Goal: Information Seeking & Learning: Check status

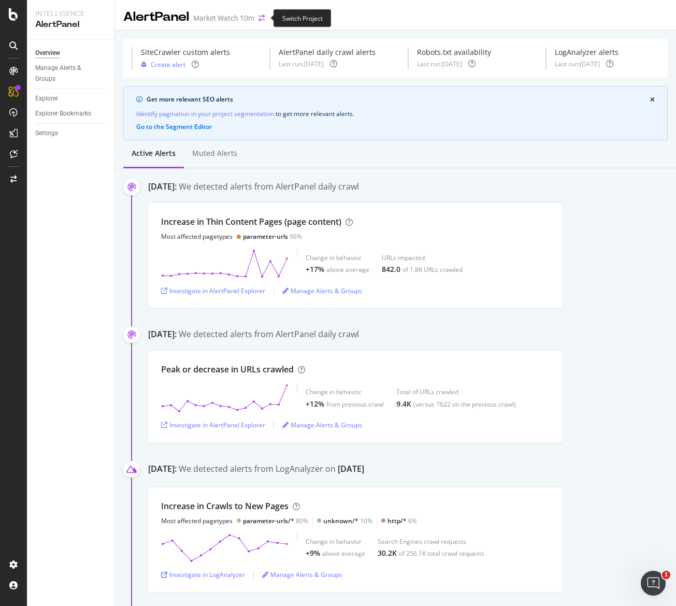
click at [258, 20] on icon "arrow-right-arrow-left" at bounding box center [261, 18] width 6 height 7
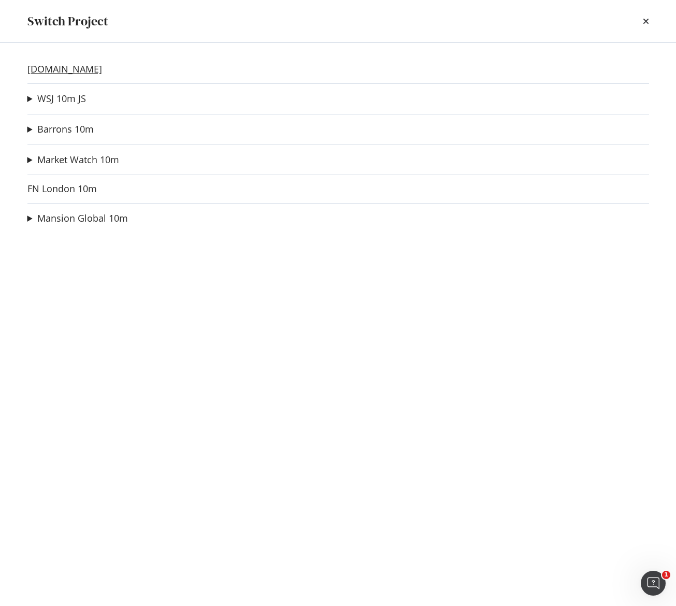
click at [78, 69] on link "[DOMAIN_NAME]" at bounding box center [64, 69] width 75 height 11
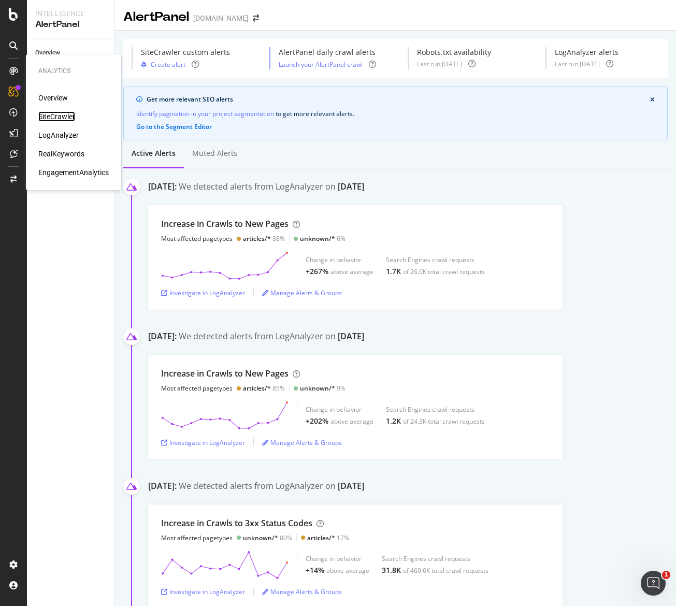
click at [51, 117] on div "SiteCrawler" at bounding box center [56, 116] width 37 height 10
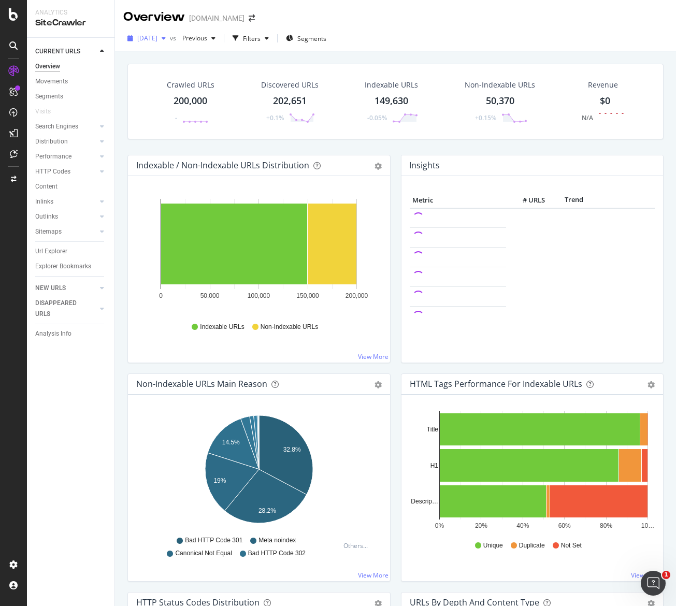
click at [157, 35] on span "[DATE]" at bounding box center [147, 38] width 20 height 9
click at [238, 23] on div "Overview [DOMAIN_NAME]" at bounding box center [194, 17] width 142 height 18
click at [244, 22] on div "Overview [DOMAIN_NAME]" at bounding box center [194, 17] width 142 height 18
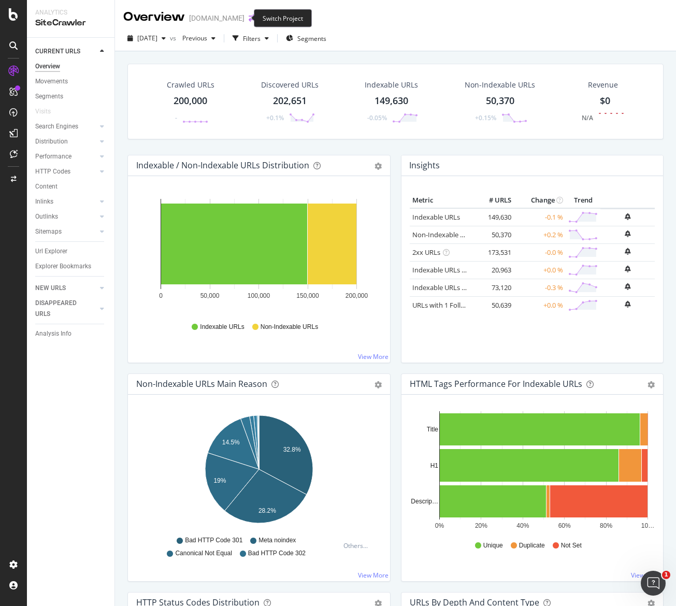
click at [249, 15] on icon "arrow-right-arrow-left" at bounding box center [252, 18] width 6 height 7
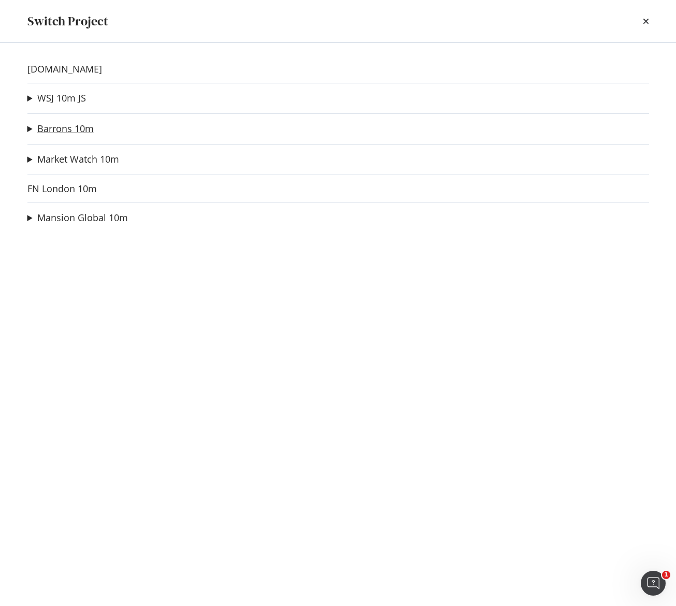
click at [74, 130] on link "Barrons 10m" at bounding box center [65, 128] width 56 height 11
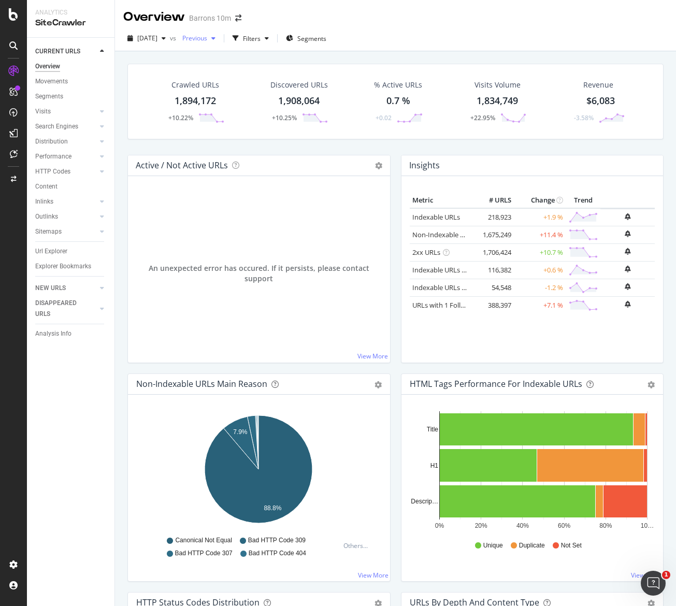
click at [207, 38] on span "Previous" at bounding box center [192, 38] width 29 height 9
click at [137, 125] on div "Crawled URLs 1,894,172 +10.22% Discovered URLs 1,908,064 +10.25% % Active URLs …" at bounding box center [395, 102] width 536 height 76
click at [244, 20] on span at bounding box center [238, 18] width 15 height 7
click at [240, 19] on icon "arrow-right-arrow-left" at bounding box center [238, 18] width 6 height 7
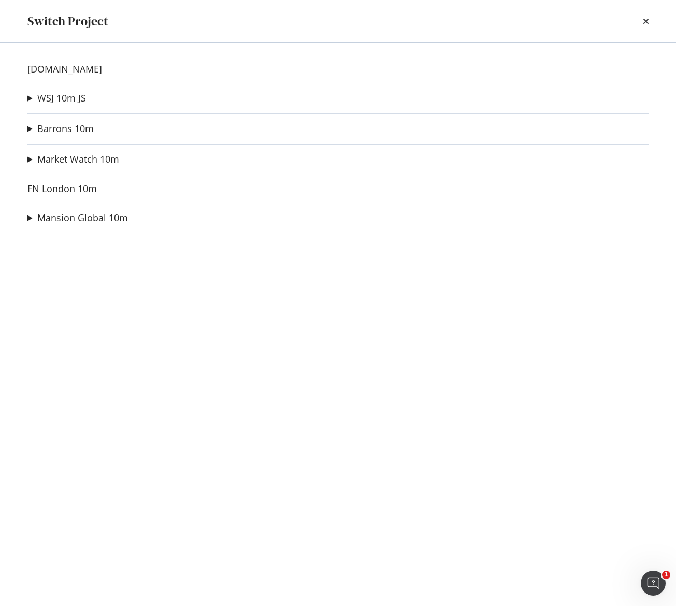
click at [638, 18] on div "Switch Project" at bounding box center [337, 21] width 621 height 18
click at [642, 21] on div "Switch Project" at bounding box center [337, 21] width 621 height 18
click at [644, 25] on div "times" at bounding box center [646, 21] width 6 height 18
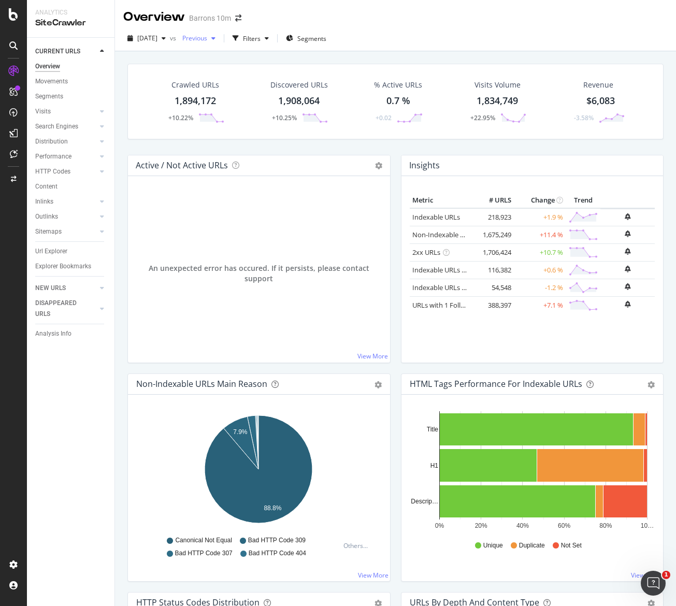
click at [220, 43] on div "Previous" at bounding box center [198, 39] width 41 height 16
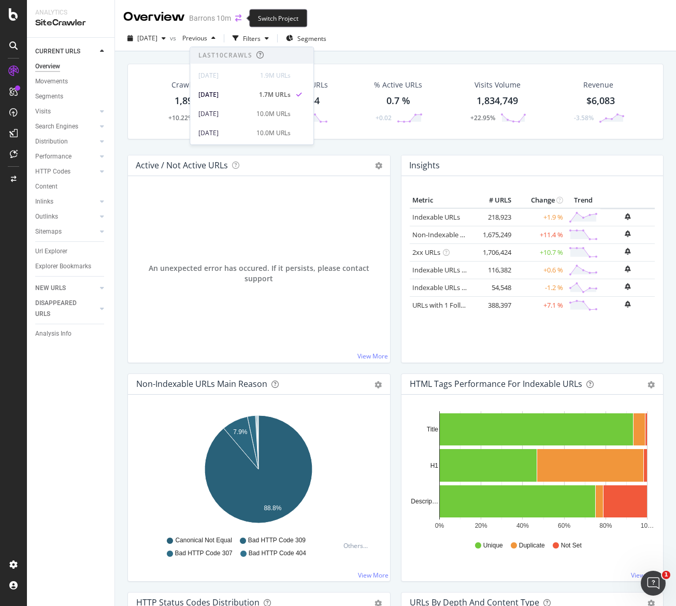
click at [240, 15] on icon "arrow-right-arrow-left" at bounding box center [238, 18] width 6 height 7
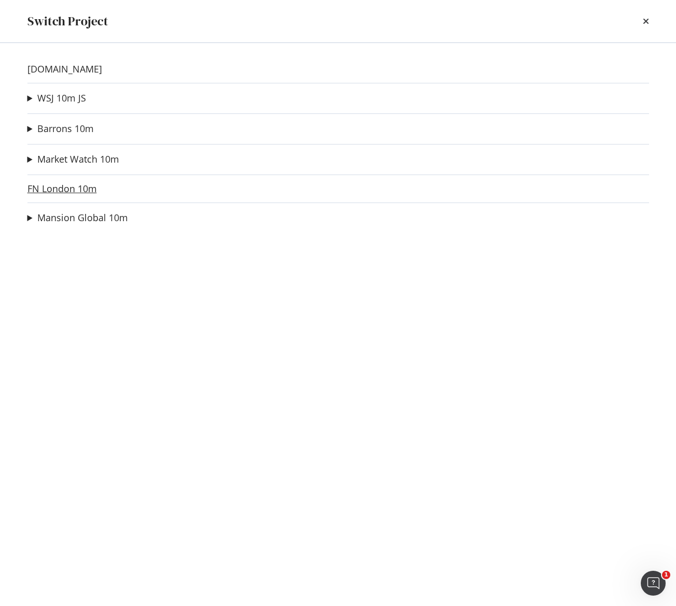
click at [74, 194] on link "FN London 10m" at bounding box center [61, 188] width 69 height 11
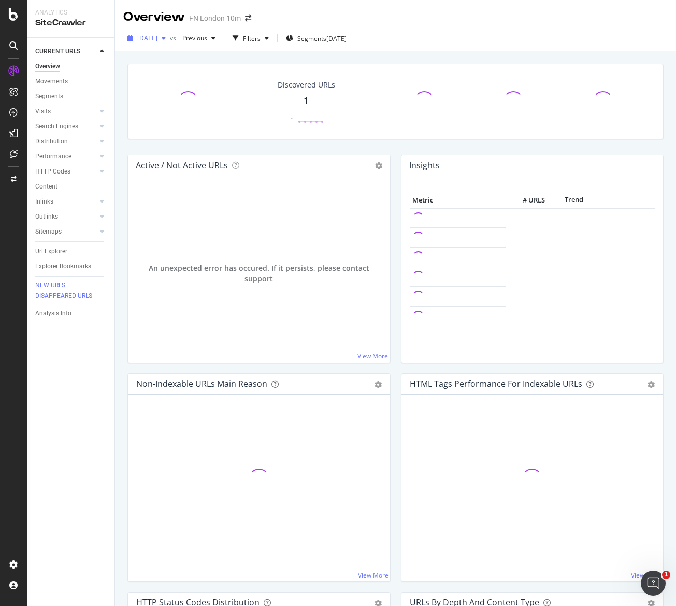
click at [170, 41] on div "[DATE]" at bounding box center [146, 39] width 47 height 16
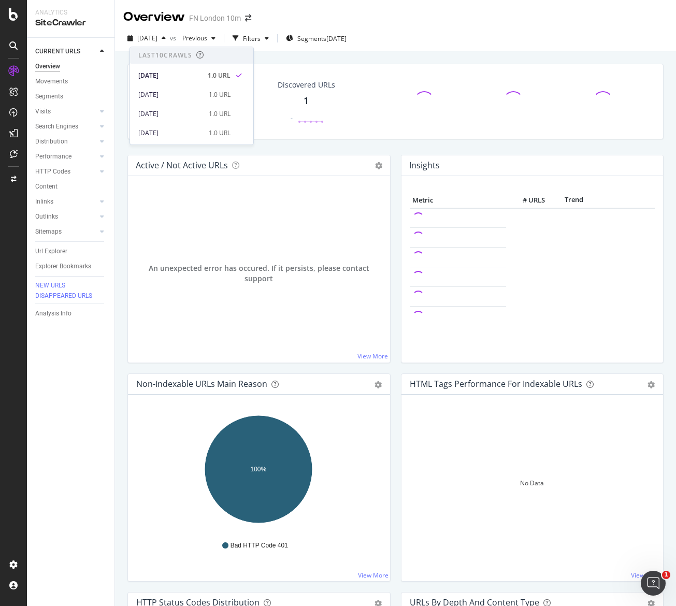
click at [128, 187] on div "An unexpected error has occured. If it persists, please contact support View Mo…" at bounding box center [259, 269] width 262 height 186
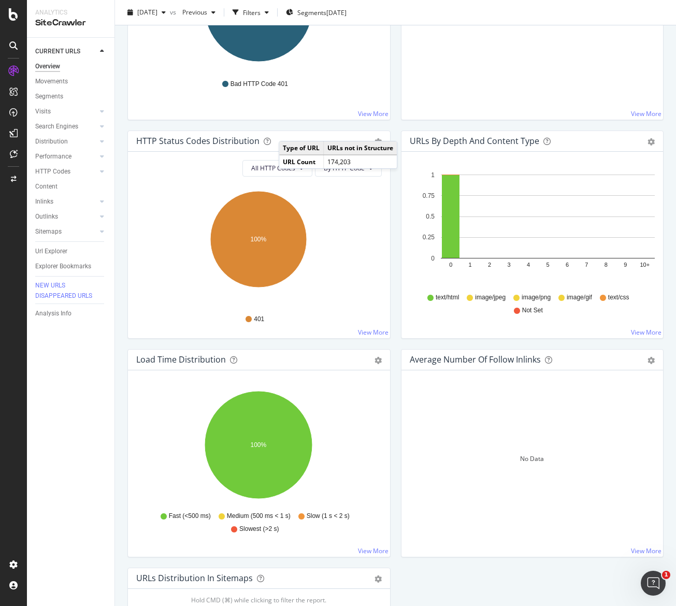
scroll to position [115, 0]
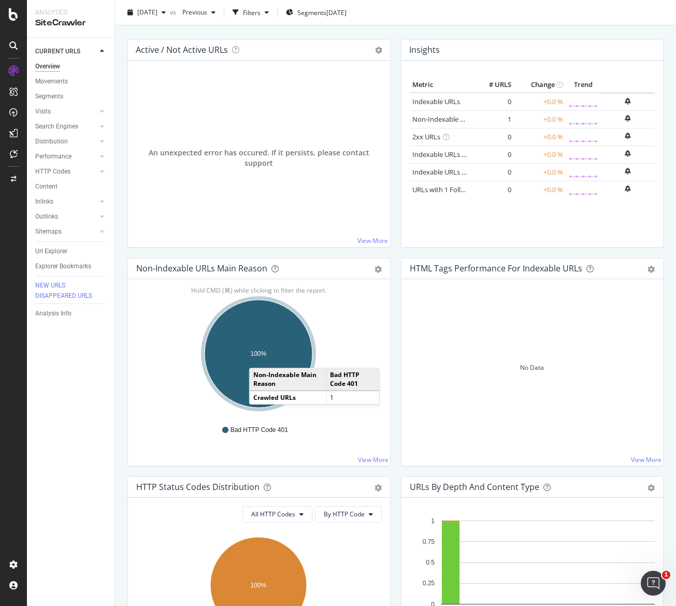
click at [260, 357] on text "100%" at bounding box center [259, 353] width 16 height 7
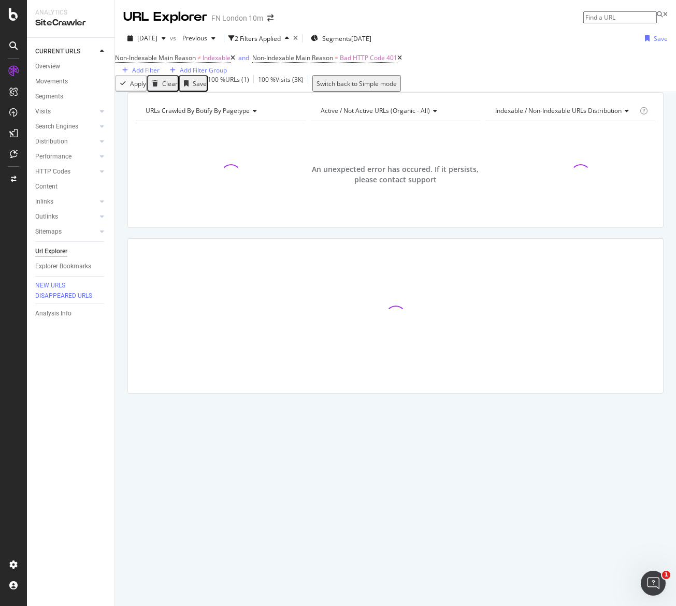
click at [361, 185] on span "An unexpected error has occured. If it persists, please contact support" at bounding box center [396, 174] width 170 height 21
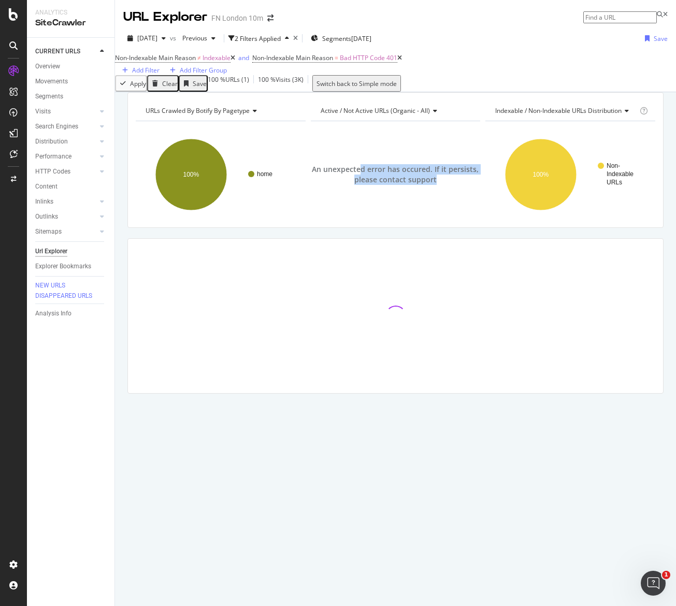
click at [361, 185] on span "An unexpected error has occured. If it persists, please contact support" at bounding box center [396, 174] width 170 height 21
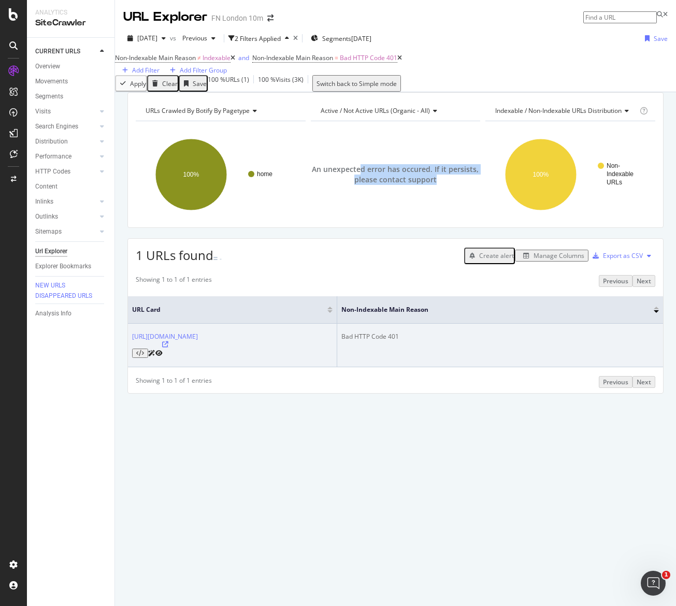
click at [168, 348] on icon at bounding box center [165, 344] width 6 height 6
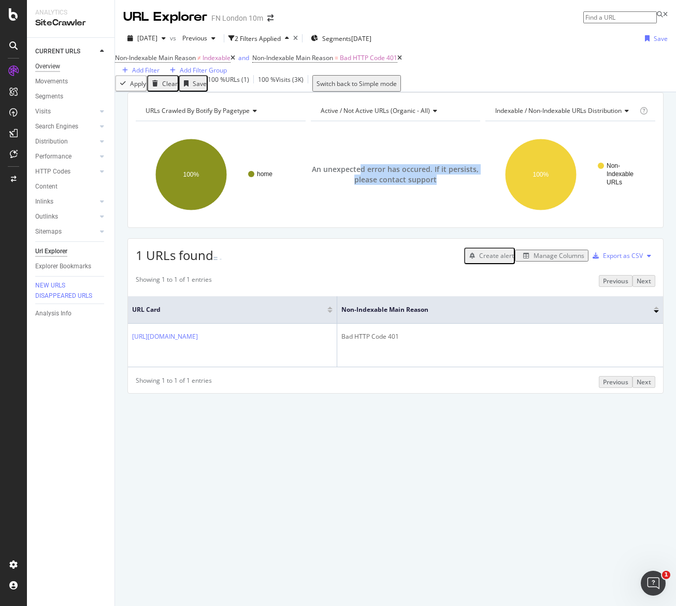
click at [57, 70] on div "Overview" at bounding box center [47, 66] width 25 height 11
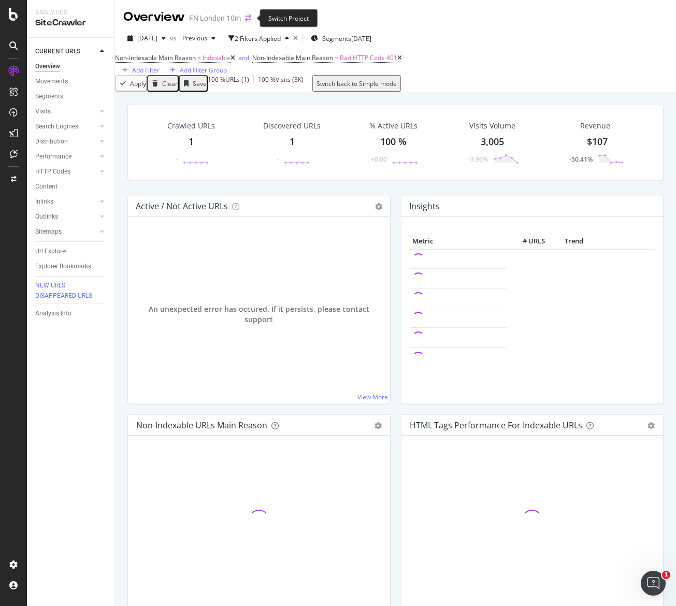
click at [245, 20] on icon "arrow-right-arrow-left" at bounding box center [248, 18] width 6 height 7
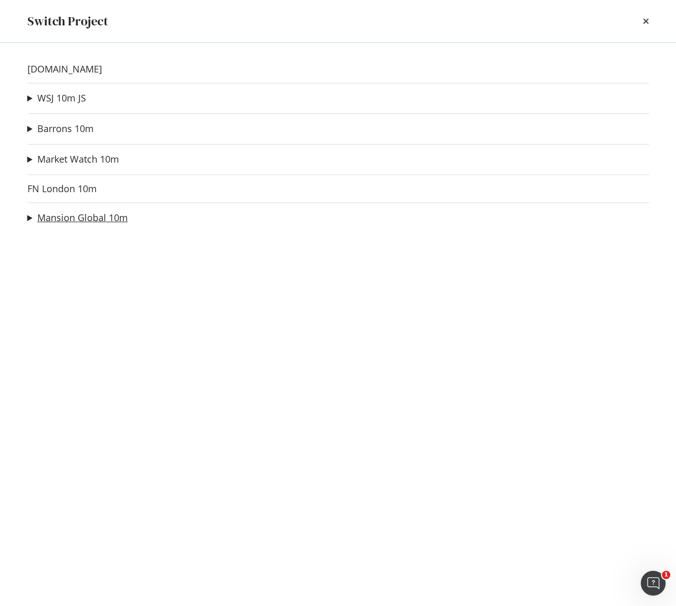
click at [65, 216] on link "Mansion Global 10m" at bounding box center [82, 217] width 91 height 11
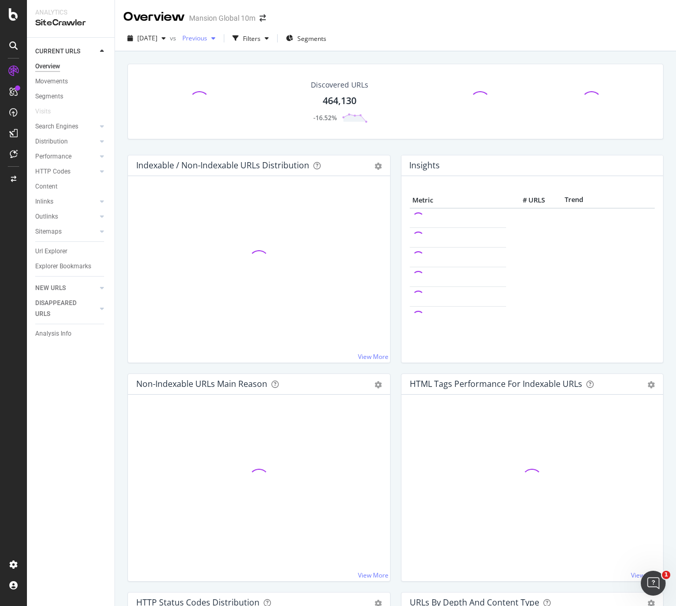
click at [202, 41] on span "Previous" at bounding box center [192, 38] width 29 height 9
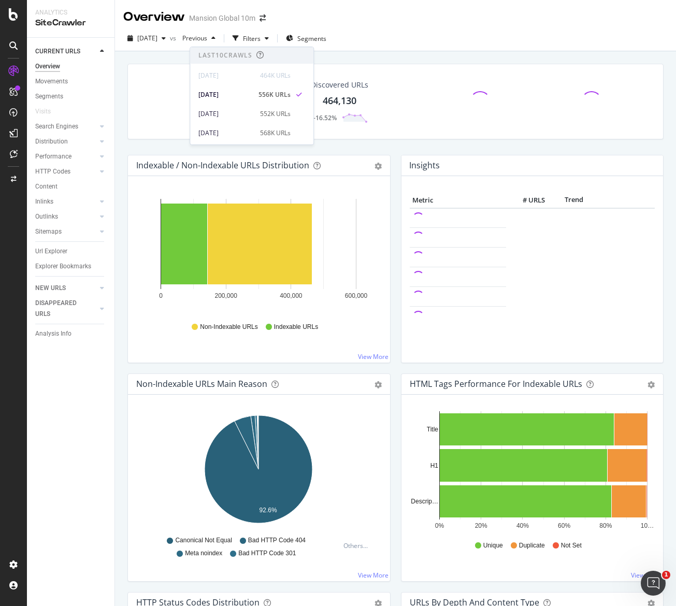
click at [241, 15] on div "Mansion Global 10m" at bounding box center [222, 18] width 66 height 10
click at [257, 17] on span at bounding box center [262, 18] width 15 height 7
click at [260, 18] on icon "arrow-right-arrow-left" at bounding box center [262, 18] width 6 height 7
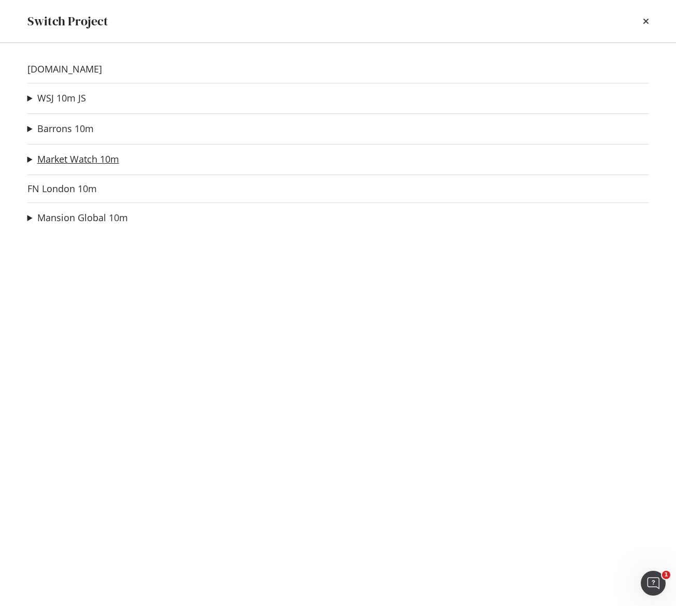
click at [65, 155] on link "Market Watch 10m" at bounding box center [78, 159] width 82 height 11
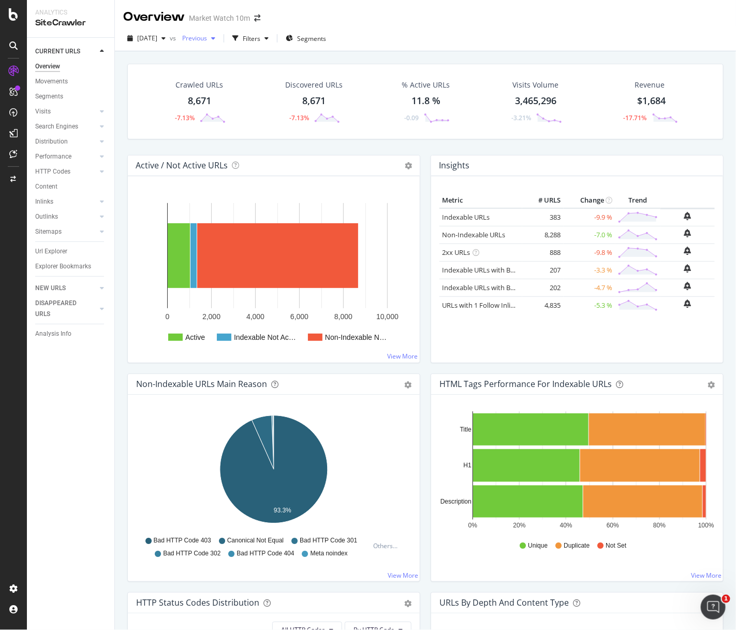
click at [197, 39] on span "Previous" at bounding box center [192, 38] width 29 height 9
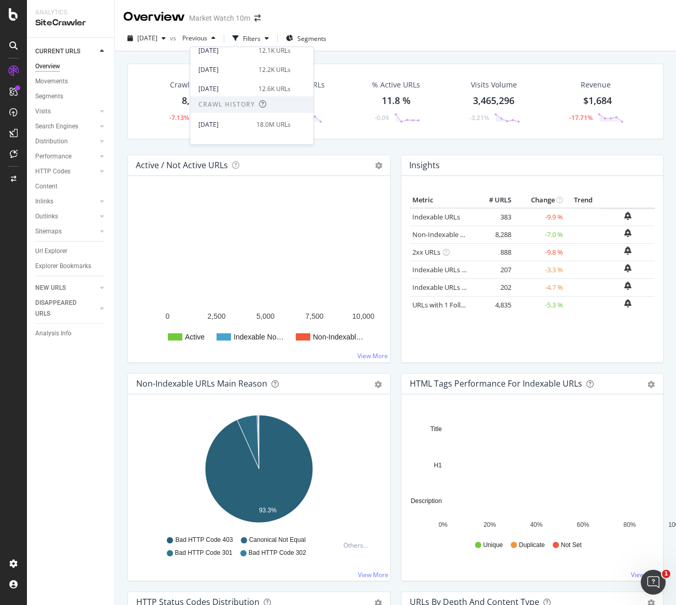
scroll to position [159, 0]
